Goal: Task Accomplishment & Management: Use online tool/utility

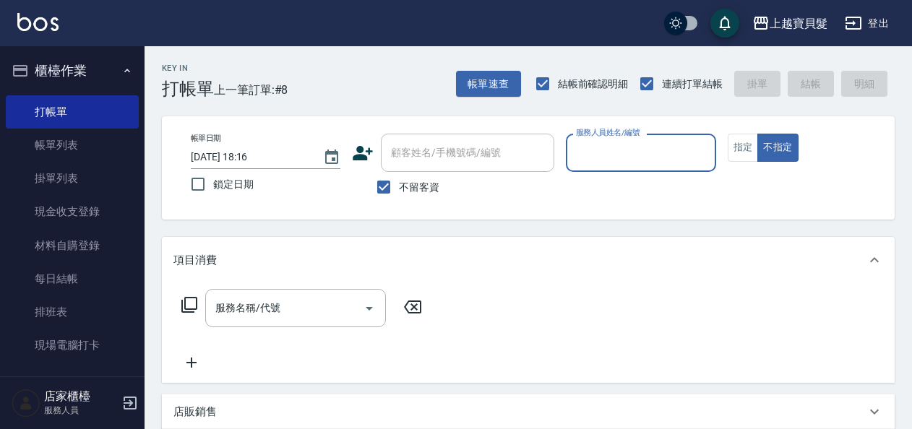
scroll to position [362, 0]
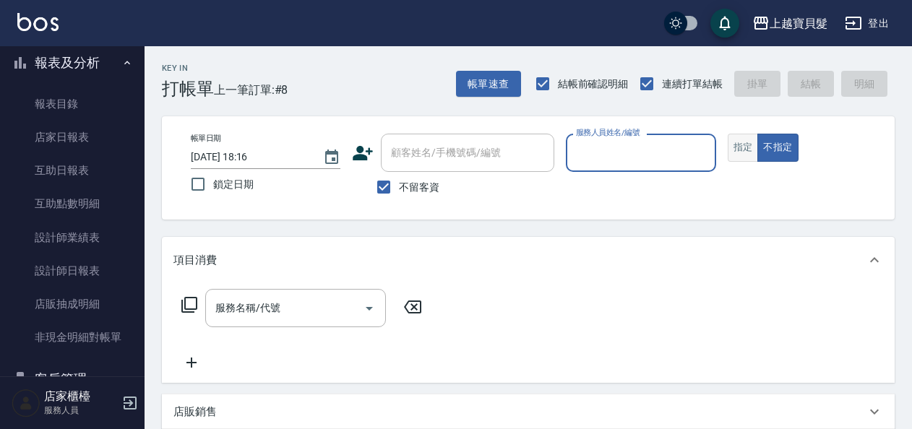
click at [752, 149] on button "指定" at bounding box center [743, 148] width 31 height 28
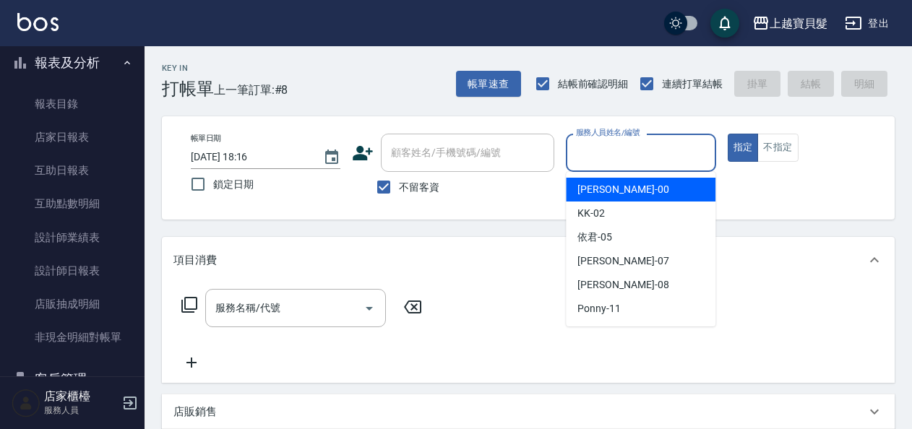
click at [600, 150] on input "服務人員姓名/編號" at bounding box center [641, 152] width 137 height 25
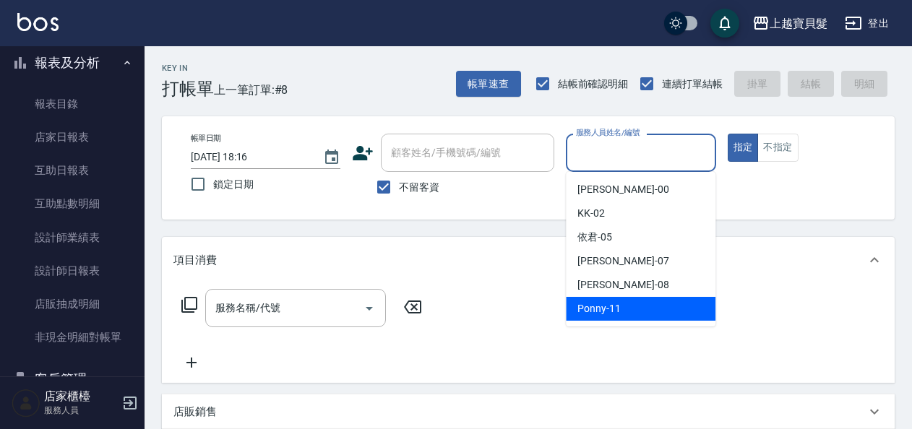
click at [620, 313] on div "Ponny -11" at bounding box center [641, 309] width 150 height 24
type input "Ponny-11"
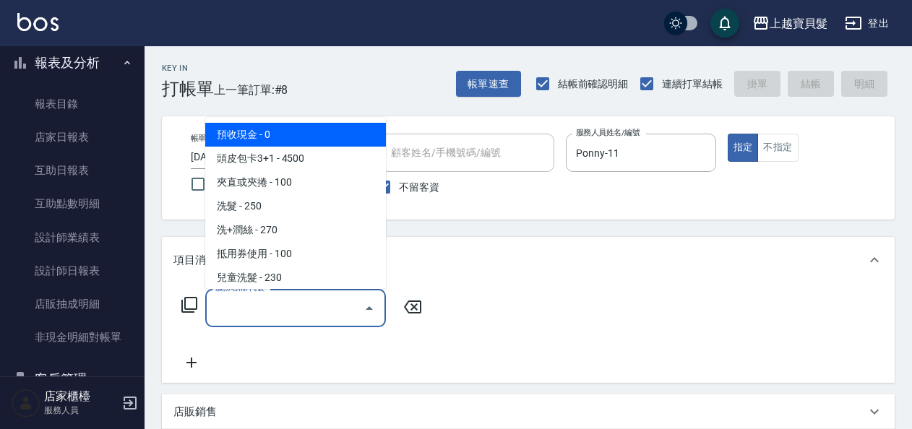
click at [227, 305] on input "服務名稱/代號" at bounding box center [285, 308] width 146 height 25
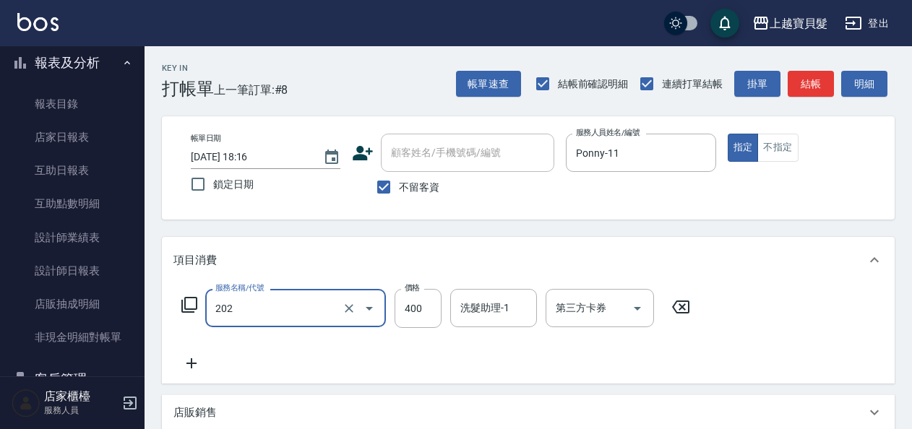
type input "剪髮(202)"
click at [192, 305] on icon at bounding box center [189, 304] width 17 height 17
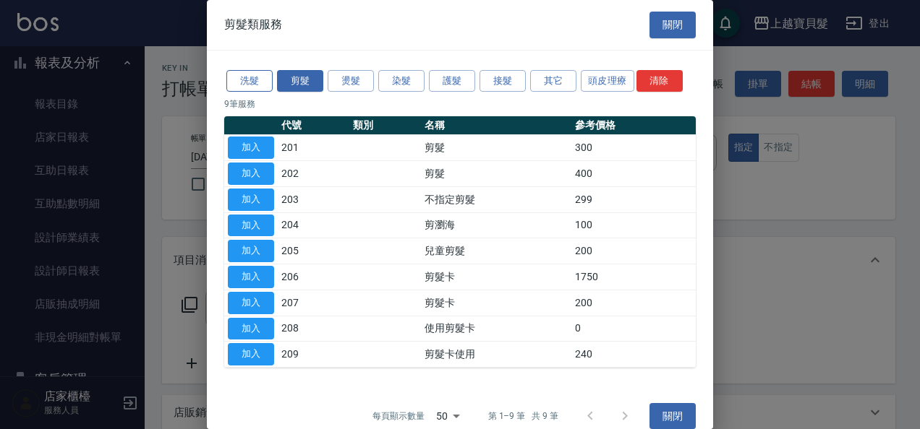
click at [250, 85] on button "洗髮" at bounding box center [249, 81] width 46 height 22
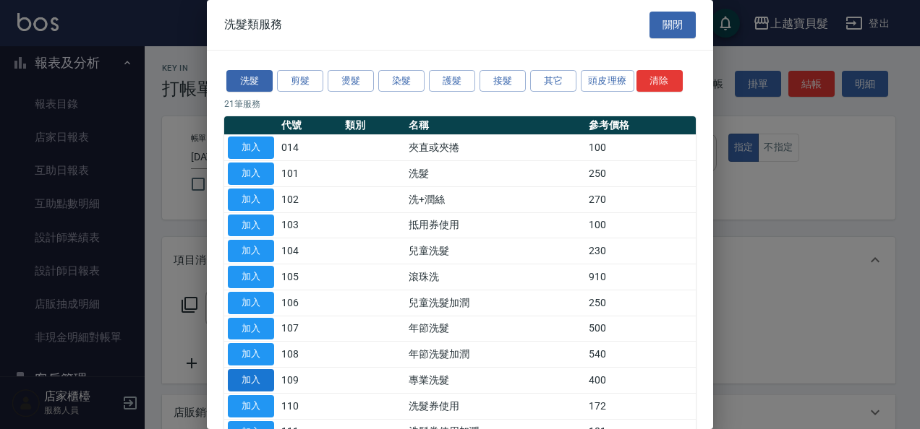
click at [243, 375] on button "加入" at bounding box center [251, 380] width 46 height 22
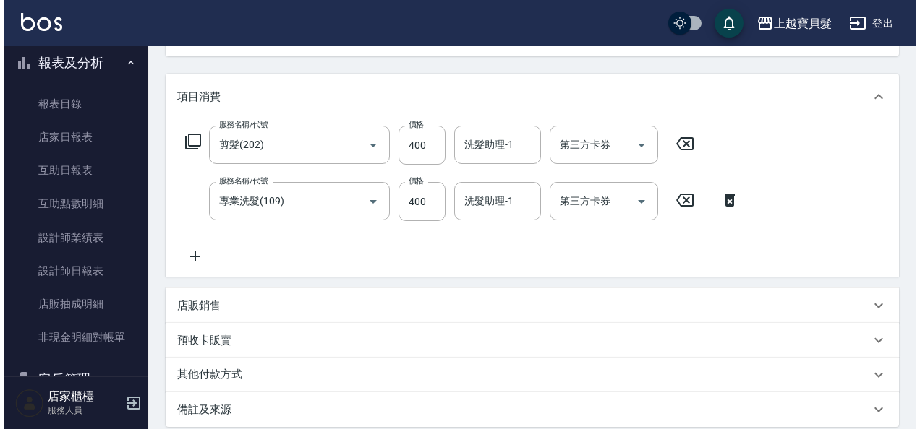
scroll to position [323, 0]
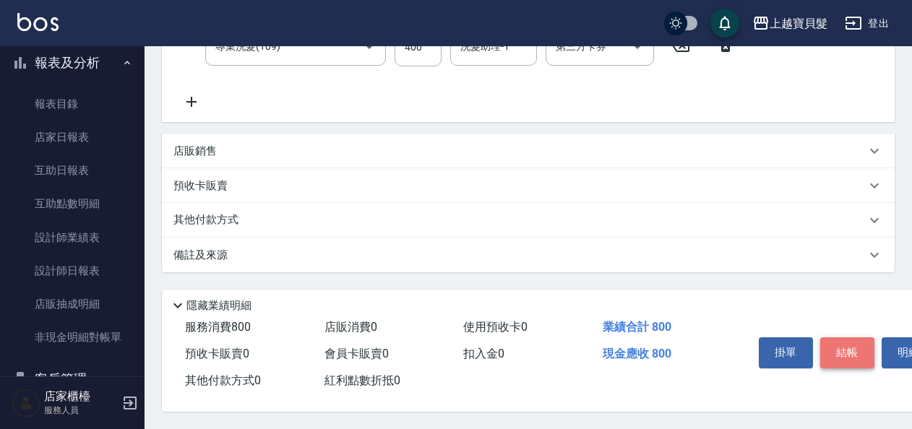
click at [846, 343] on button "結帳" at bounding box center [848, 353] width 54 height 30
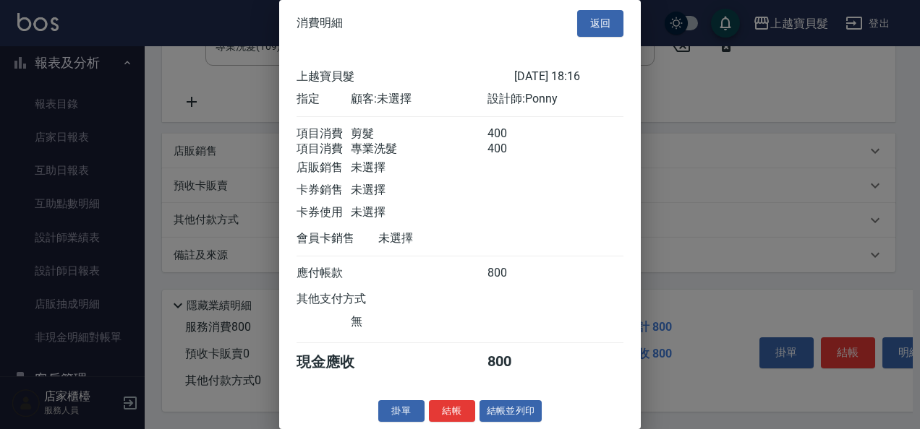
scroll to position [20, 0]
click at [508, 415] on button "結帳並列印" at bounding box center [510, 412] width 63 height 22
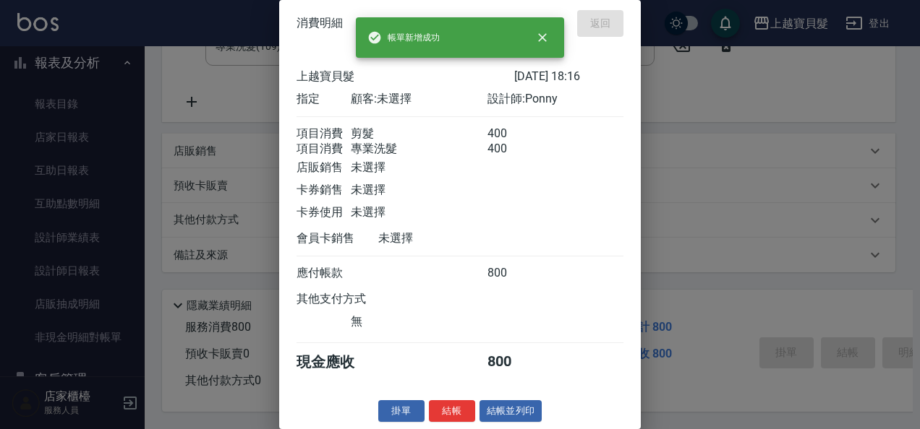
type input "[DATE] 18:58"
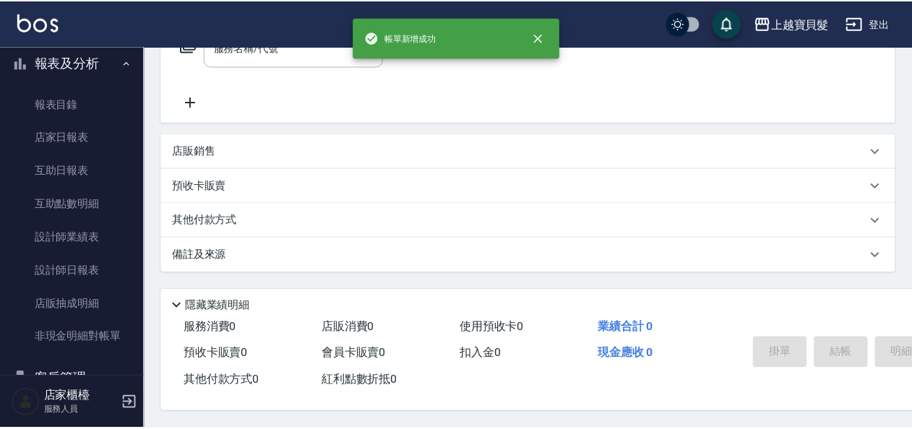
scroll to position [0, 0]
